Goal: Transaction & Acquisition: Purchase product/service

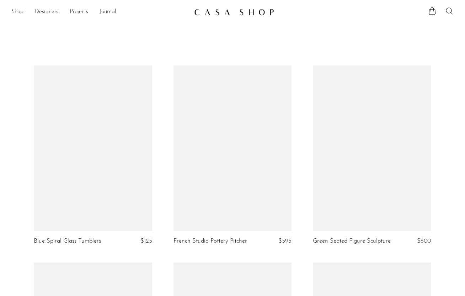
scroll to position [604, 0]
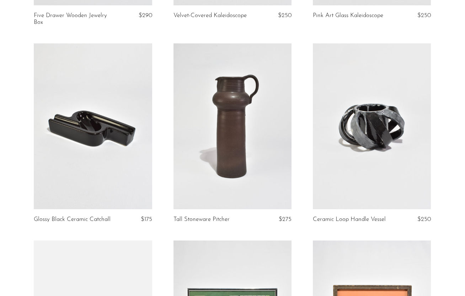
scroll to position [815, 0]
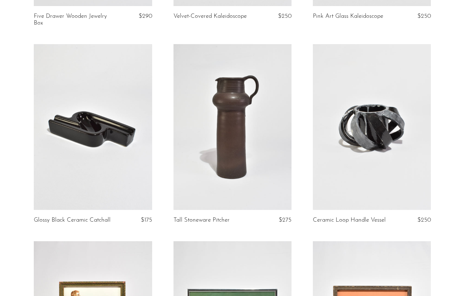
click at [226, 179] on link at bounding box center [232, 126] width 118 height 165
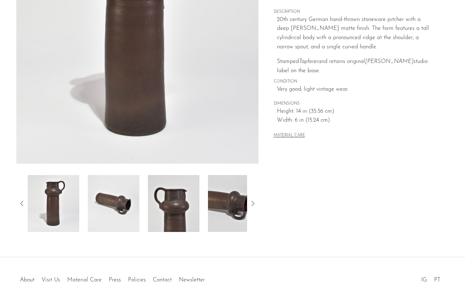
scroll to position [135, 0]
click at [250, 203] on icon at bounding box center [252, 203] width 9 height 9
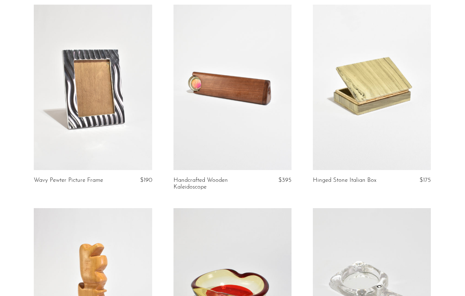
scroll to position [1053, 0]
